Goal: Information Seeking & Learning: Understand process/instructions

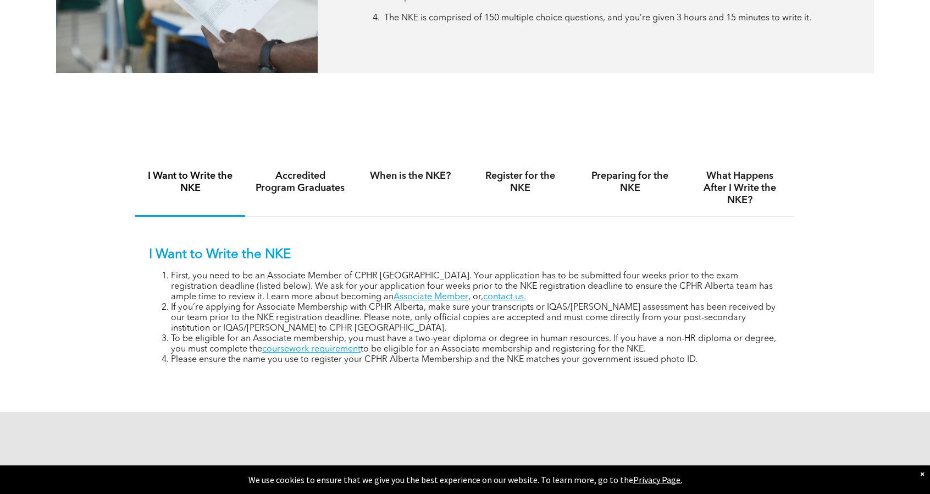
scroll to position [631, 0]
click at [199, 284] on li "First, you need to be an Associate Member of CPHR Alberta. Your application has…" at bounding box center [476, 285] width 610 height 31
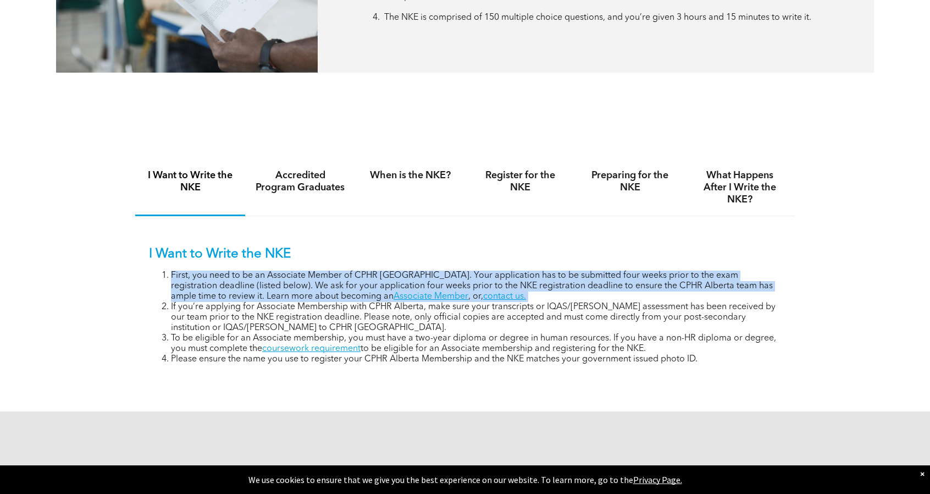
click at [199, 284] on li "First, you need to be an Associate Member of CPHR Alberta. Your application has…" at bounding box center [476, 285] width 610 height 31
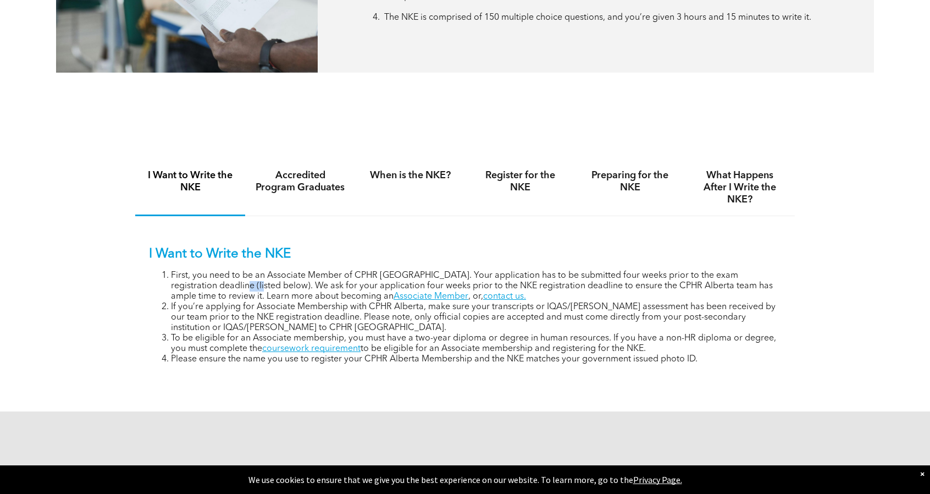
click at [199, 284] on li "First, you need to be an Associate Member of CPHR Alberta. Your application has…" at bounding box center [476, 285] width 610 height 31
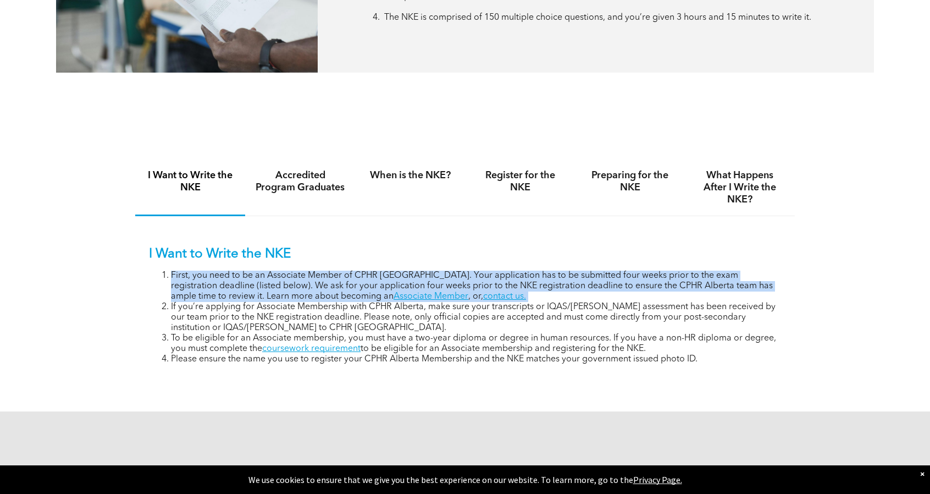
click at [199, 284] on li "First, you need to be an Associate Member of CPHR Alberta. Your application has…" at bounding box center [476, 285] width 610 height 31
click at [393, 300] on link "Associate Member" at bounding box center [430, 296] width 75 height 9
